Goal: Transaction & Acquisition: Purchase product/service

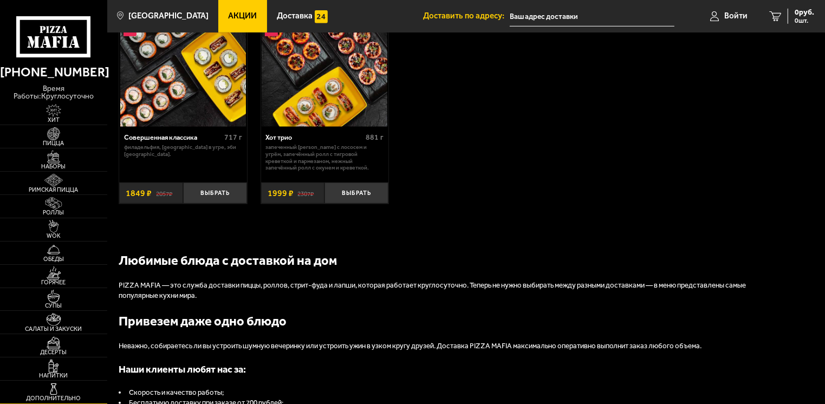
scroll to position [758, 0]
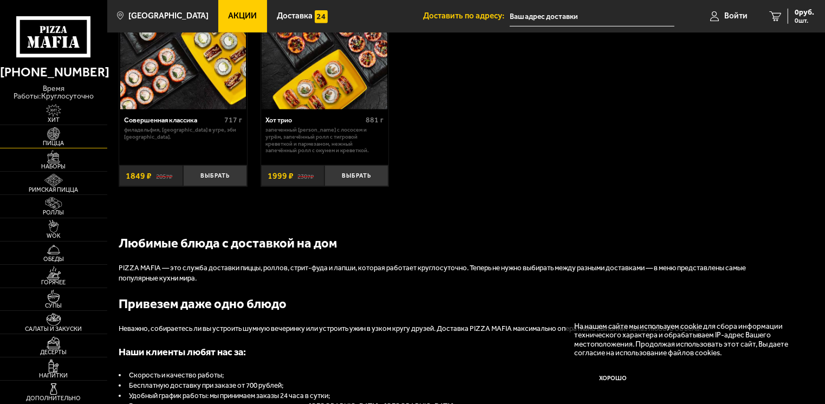
click at [64, 131] on img at bounding box center [53, 133] width 33 height 13
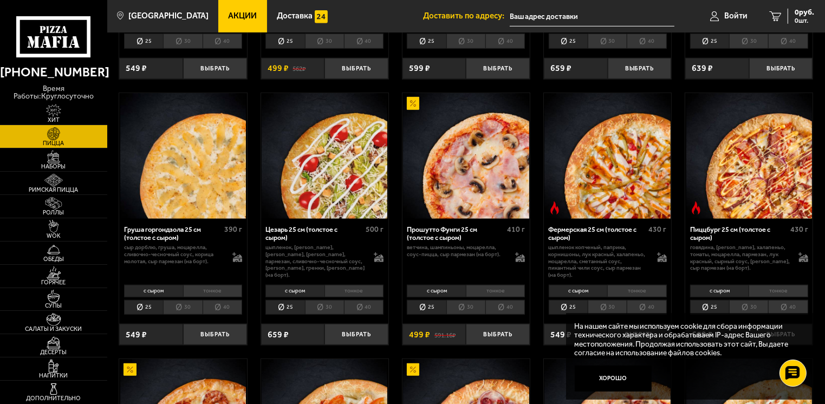
scroll to position [921, 0]
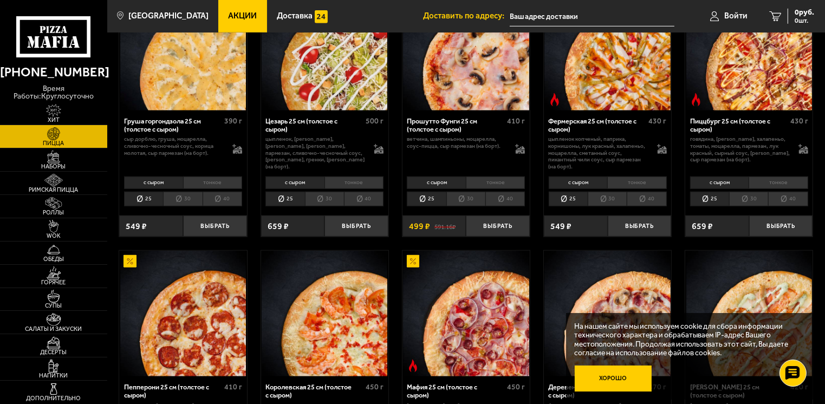
click at [611, 387] on button "Хорошо" at bounding box center [613, 379] width 77 height 26
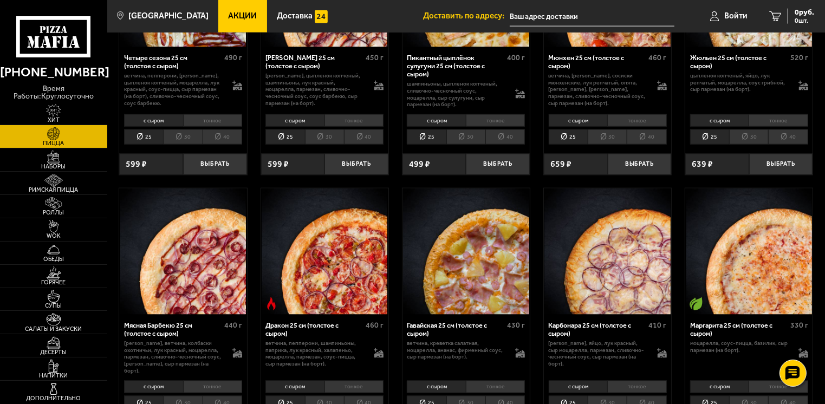
scroll to position [1300, 0]
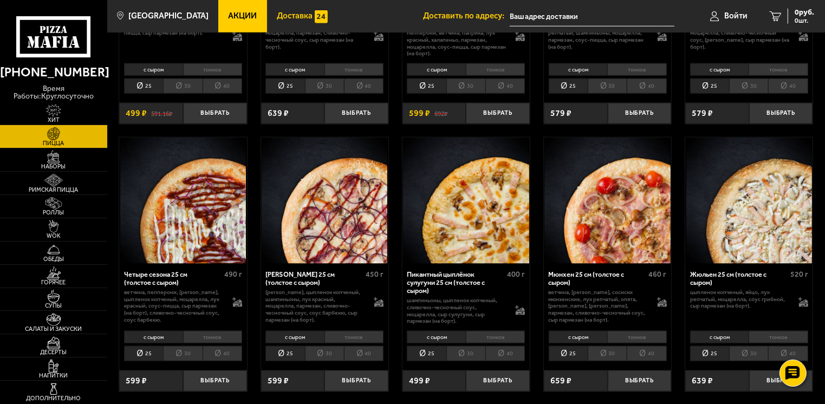
click at [288, 14] on span "Доставка" at bounding box center [295, 16] width 36 height 8
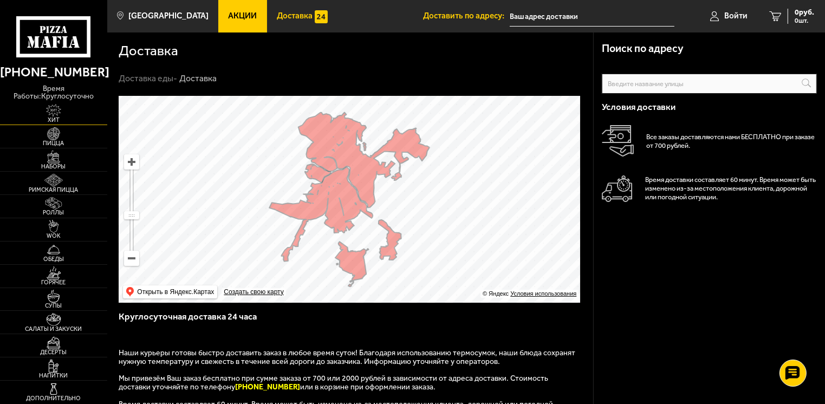
click at [62, 117] on span "Хит" at bounding box center [53, 120] width 107 height 6
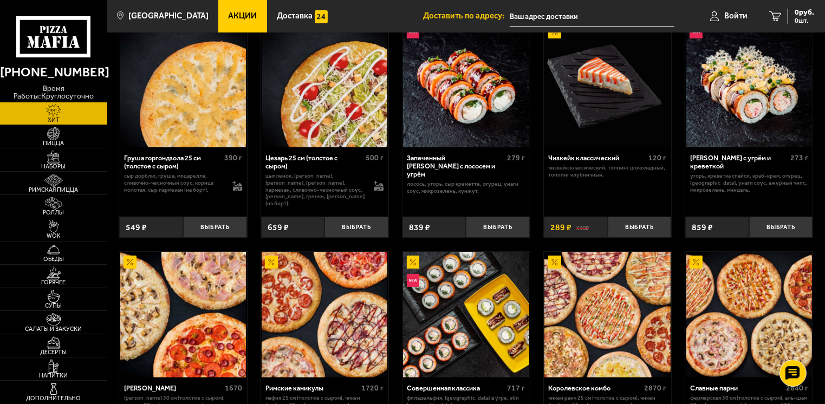
scroll to position [252, 0]
